Goal: Check status: Check status

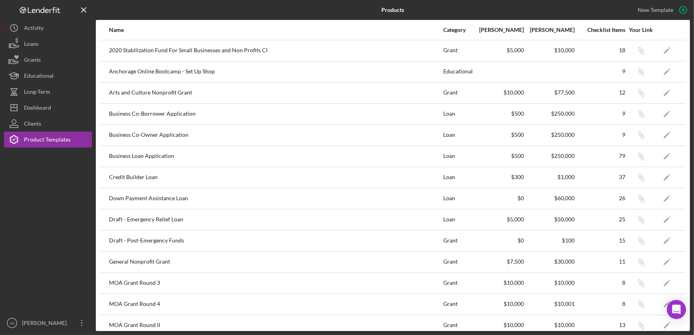
scroll to position [198, 0]
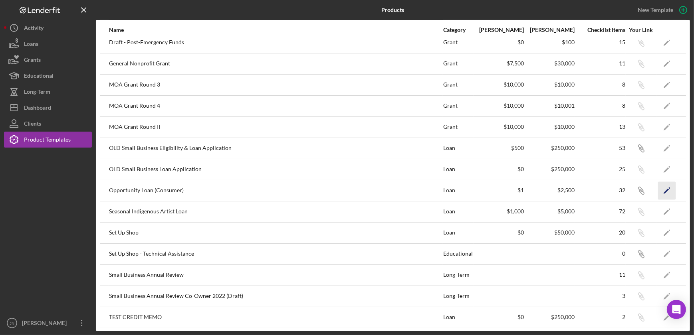
click at [665, 185] on icon "Icon/Edit" at bounding box center [667, 191] width 18 height 18
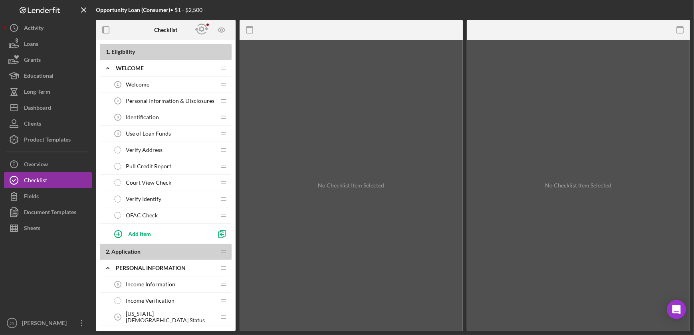
click at [153, 83] on div "Welcome 1 Welcome" at bounding box center [163, 85] width 106 height 16
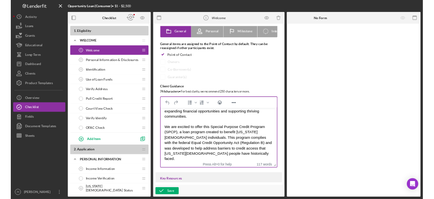
scroll to position [36, 0]
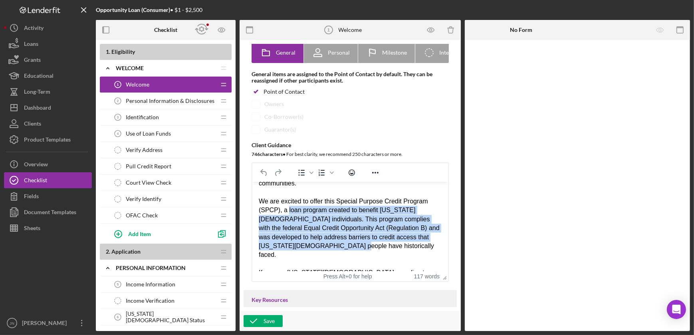
drag, startPoint x: 285, startPoint y: 201, endPoint x: 421, endPoint y: 234, distance: 140.8
click at [421, 234] on div "We are excited to offer this Special Purpose Credit Program (SPCP), a loan prog…" at bounding box center [349, 228] width 183 height 63
copy div "loan program created to benefit [US_STATE][DEMOGRAPHIC_DATA] individuals. This …"
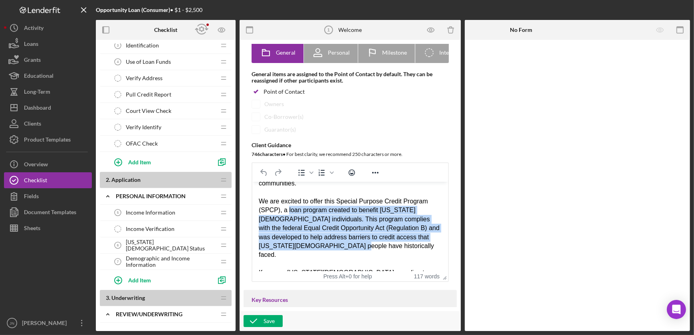
scroll to position [72, 0]
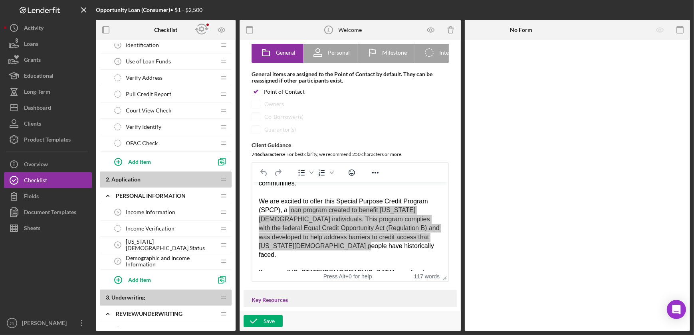
click at [146, 210] on span "Income Information" at bounding box center [150, 212] width 49 height 6
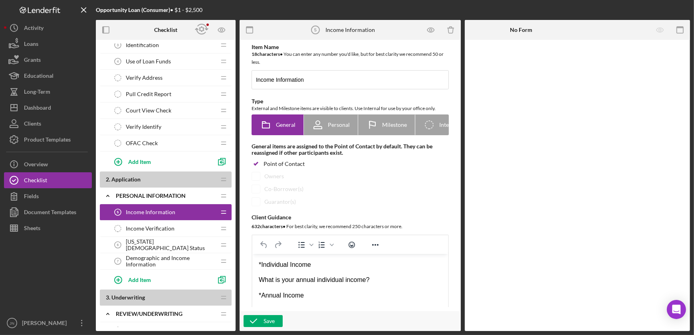
click at [158, 226] on span "Income Verification" at bounding box center [150, 229] width 49 height 6
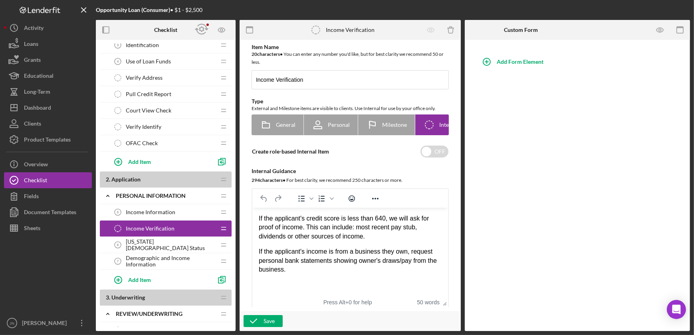
drag, startPoint x: 373, startPoint y: 237, endPoint x: 246, endPoint y: 220, distance: 127.6
click at [252, 220] on html "If the applicant's credit score is less than 640, we will ask for proof of inco…" at bounding box center [350, 244] width 196 height 73
copy p "If the applicant's credit score is less than 640, we will ask for proof of inco…"
click at [34, 47] on div "Loans" at bounding box center [31, 45] width 14 height 18
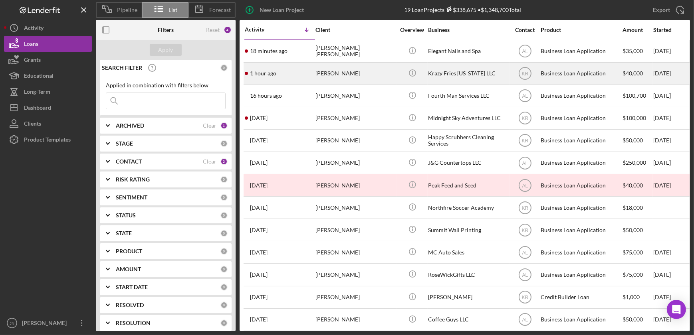
click at [328, 71] on div "[PERSON_NAME]" at bounding box center [355, 73] width 80 height 21
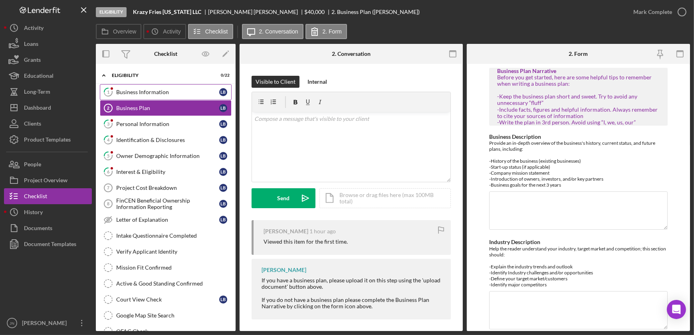
click at [161, 94] on div "Business Information" at bounding box center [167, 92] width 103 height 6
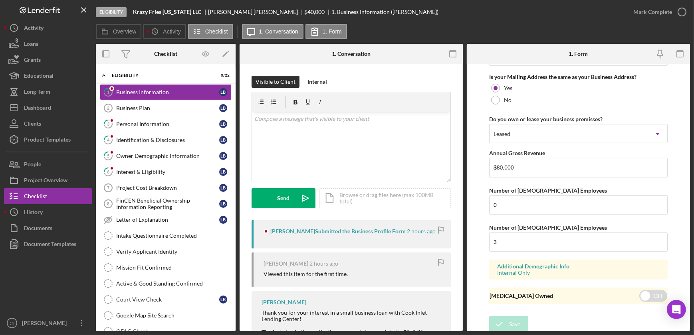
scroll to position [617, 0]
click at [138, 125] on div "Personal Information" at bounding box center [167, 124] width 103 height 6
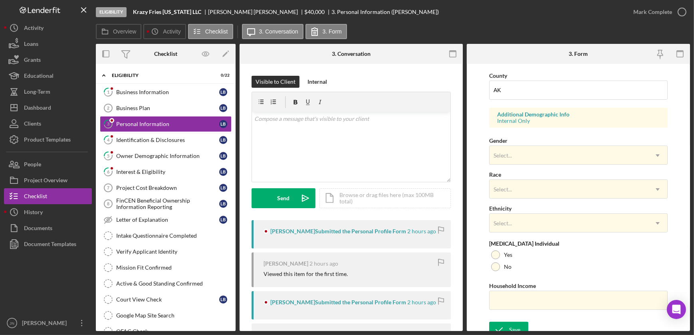
scroll to position [265, 0]
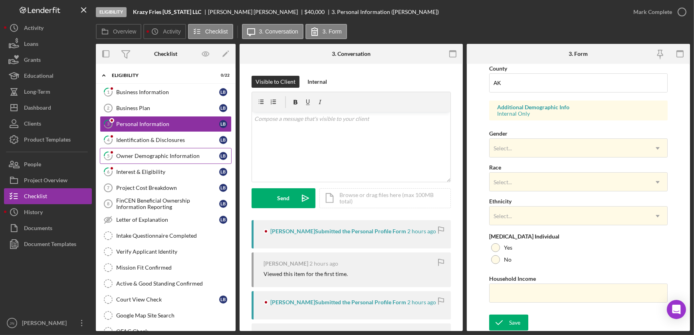
click at [158, 153] on div "Owner Demographic Information" at bounding box center [167, 156] width 103 height 6
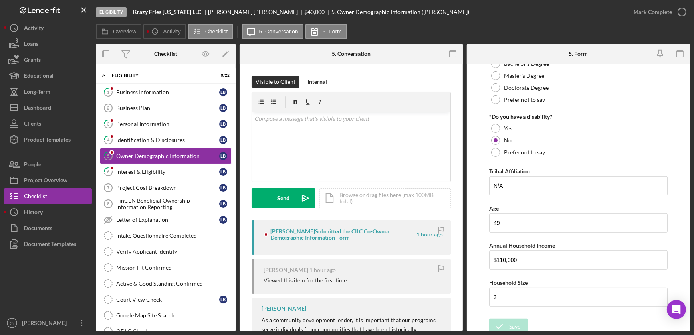
scroll to position [423, 0]
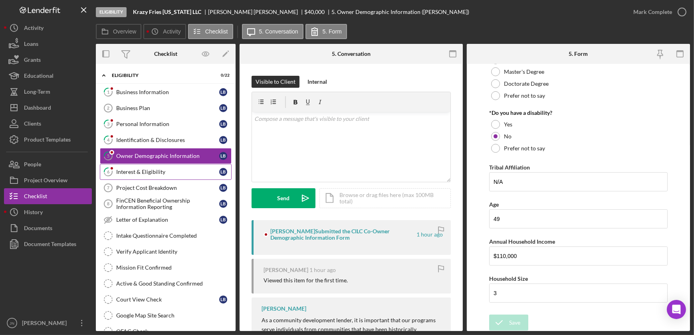
click at [148, 177] on link "6 Interest & Eligibility L B" at bounding box center [166, 172] width 132 height 16
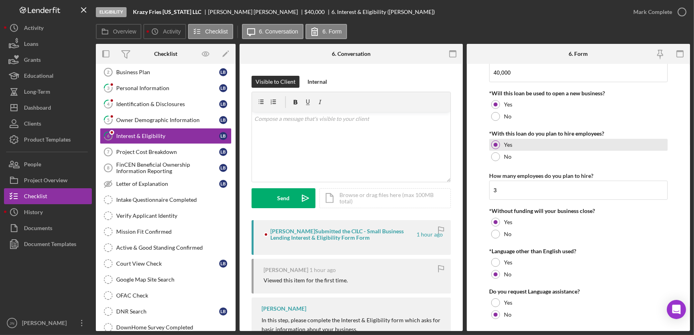
scroll to position [109, 0]
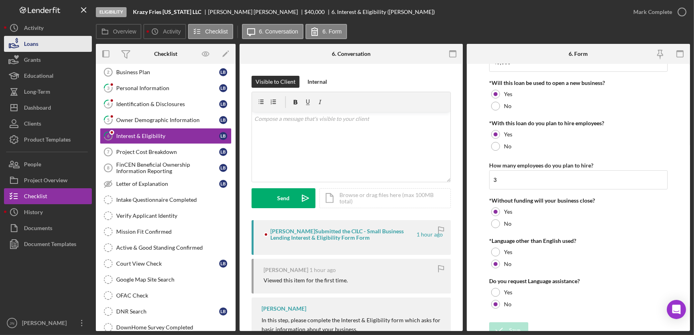
click at [26, 43] on div "Loans" at bounding box center [31, 45] width 14 height 18
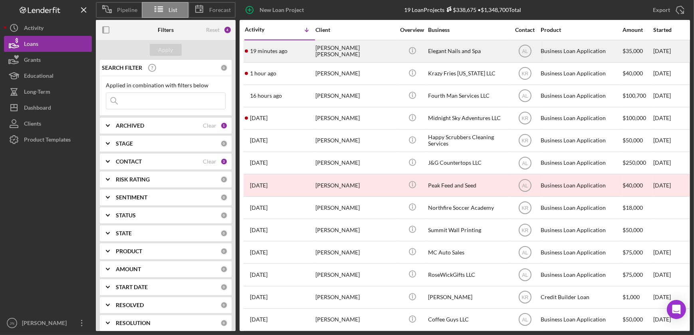
click at [356, 54] on div "[PERSON_NAME] [PERSON_NAME]" at bounding box center [355, 51] width 80 height 21
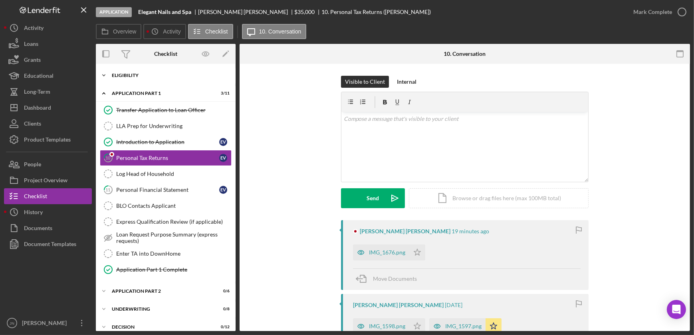
click at [133, 77] on div "Eligibility" at bounding box center [169, 75] width 114 height 5
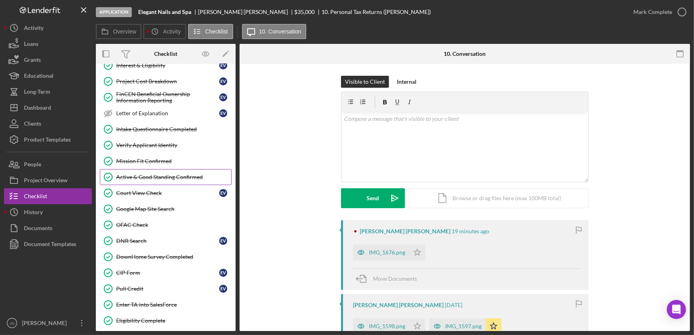
scroll to position [109, 0]
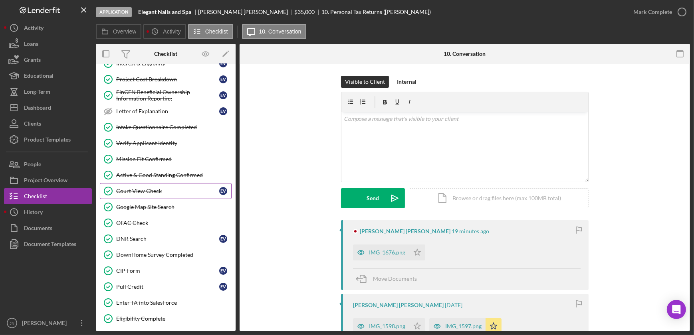
click at [151, 192] on div "Court View Check" at bounding box center [167, 191] width 103 height 6
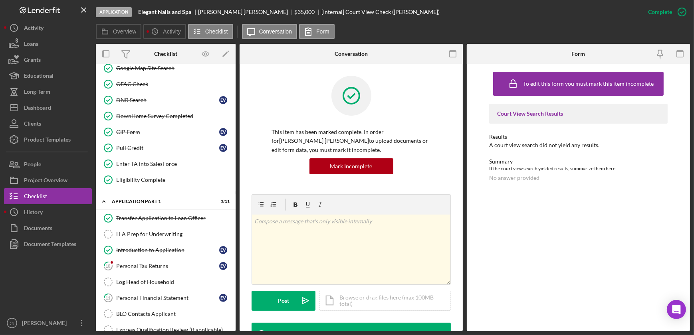
scroll to position [254, 0]
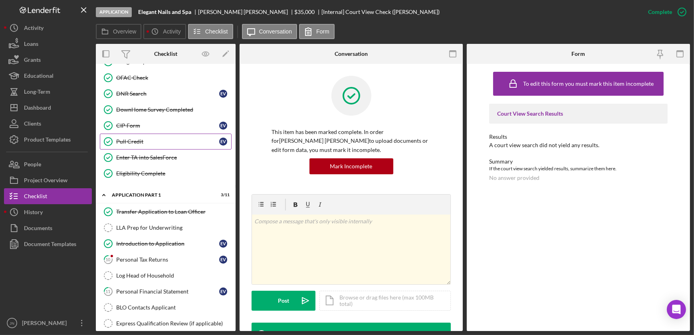
click at [125, 139] on div "Pull Credit" at bounding box center [167, 141] width 103 height 6
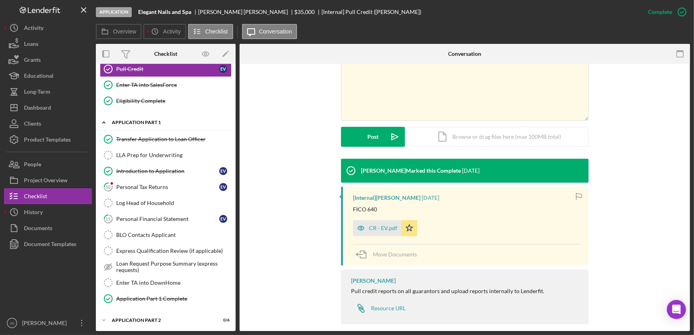
scroll to position [363, 0]
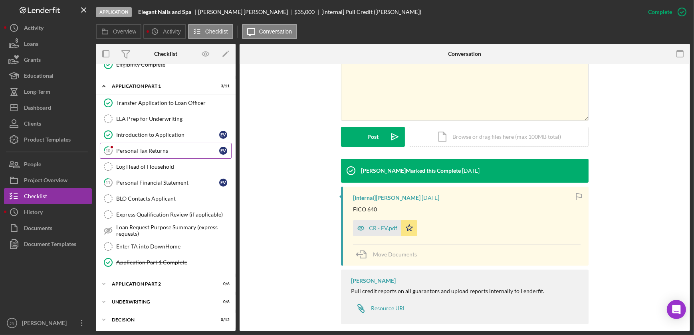
click at [166, 149] on div "Personal Tax Returns" at bounding box center [167, 151] width 103 height 6
